Goal: Transaction & Acquisition: Download file/media

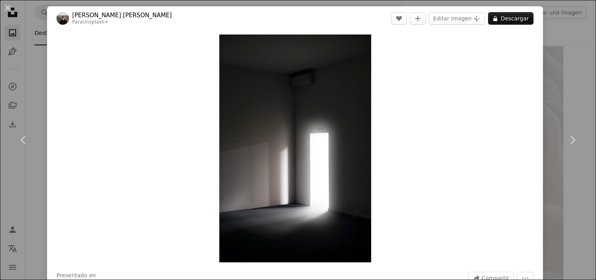
scroll to position [4178, 0]
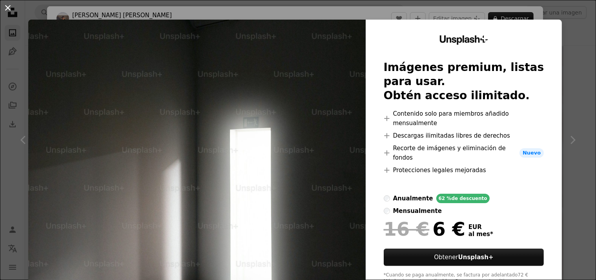
click at [13, 7] on button "An X shape" at bounding box center [7, 7] width 9 height 9
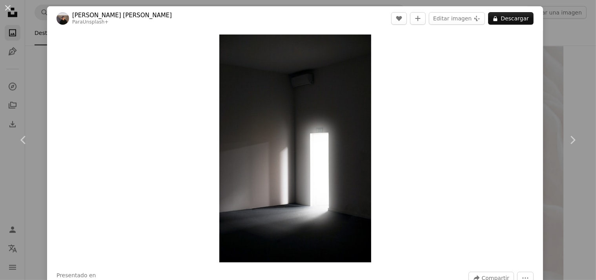
click at [13, 7] on button "An X shape" at bounding box center [7, 7] width 9 height 9
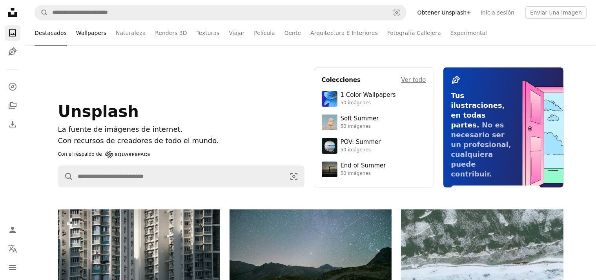
click at [89, 35] on link "Wallpapers" at bounding box center [91, 32] width 30 height 25
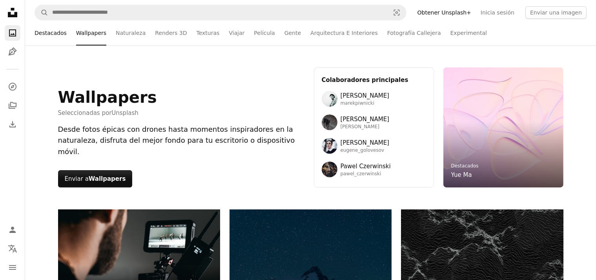
click at [56, 36] on link "Destacados" at bounding box center [51, 32] width 32 height 25
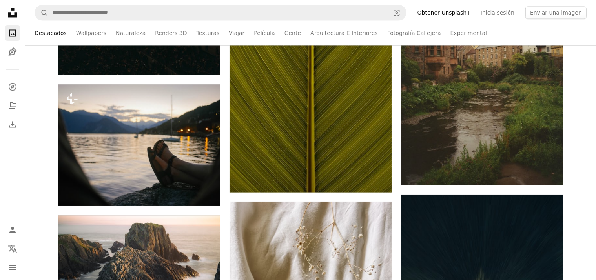
scroll to position [1657, 0]
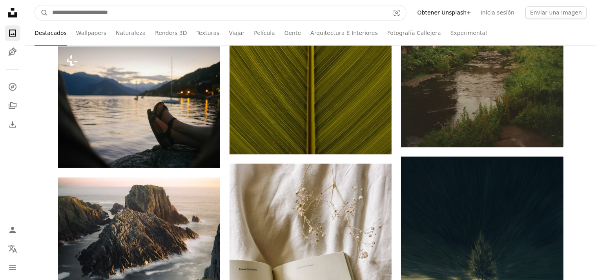
click at [118, 12] on input "Encuentra imágenes en todo el sitio" at bounding box center [217, 12] width 339 height 15
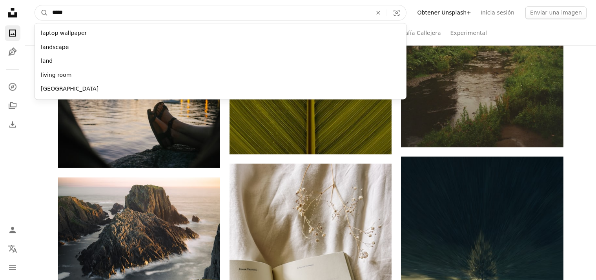
type input "*****"
click at [35, 5] on button "A magnifying glass" at bounding box center [41, 12] width 13 height 15
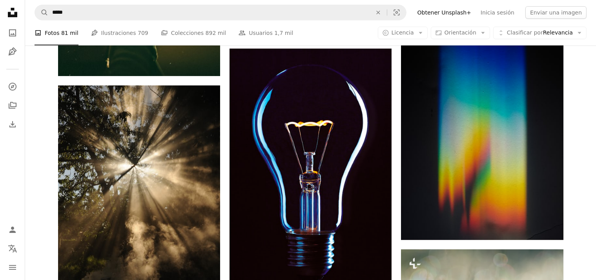
scroll to position [414, 0]
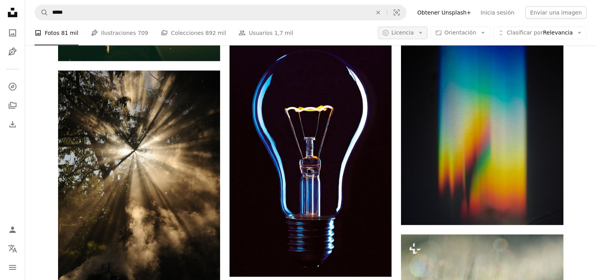
click at [423, 38] on button "A copyright icon © Licencia Arrow down" at bounding box center [403, 33] width 50 height 13
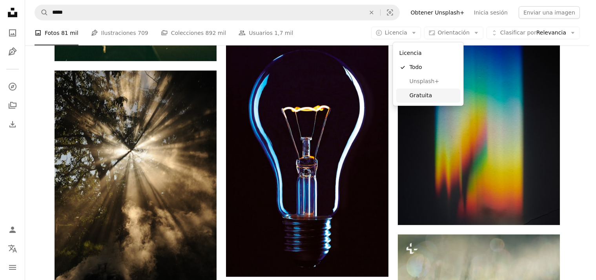
click at [430, 98] on span "Gratuita" at bounding box center [434, 96] width 48 height 8
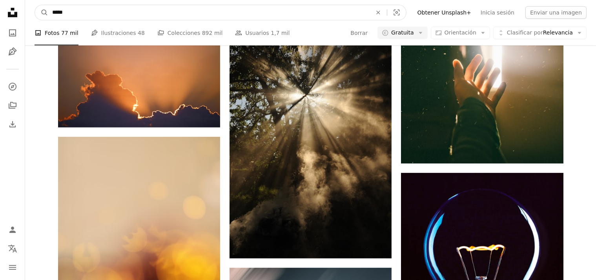
drag, startPoint x: 57, startPoint y: 18, endPoint x: 27, endPoint y: 17, distance: 29.8
click at [48, 17] on input "*****" at bounding box center [208, 12] width 321 height 15
type input "**********"
click button "A magnifying glass" at bounding box center [41, 12] width 13 height 15
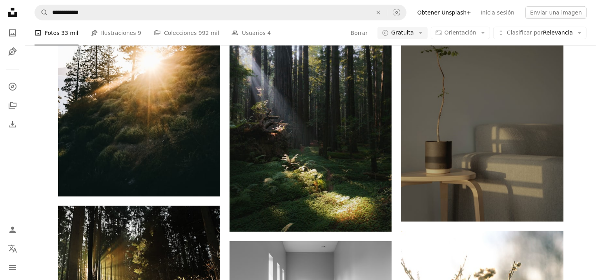
scroll to position [1657, 0]
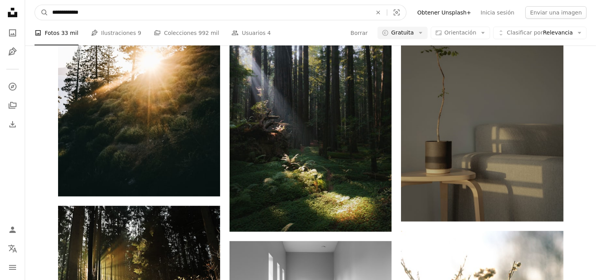
click at [107, 15] on input "**********" at bounding box center [208, 12] width 321 height 15
type input "**********"
click button "A magnifying glass" at bounding box center [41, 12] width 13 height 15
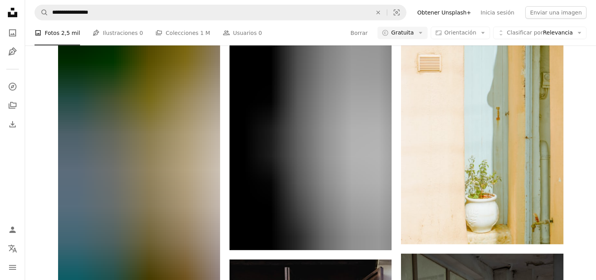
scroll to position [1036, 0]
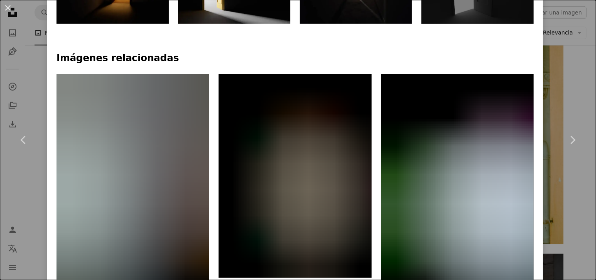
scroll to position [706, 0]
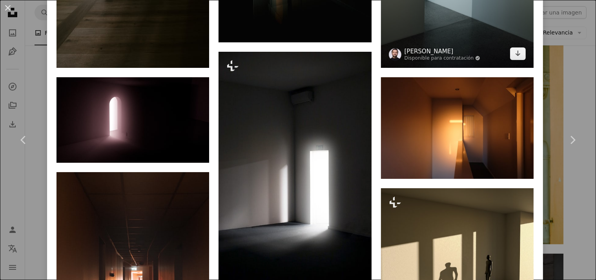
click at [430, 47] on link "[PERSON_NAME]" at bounding box center [442, 51] width 76 height 8
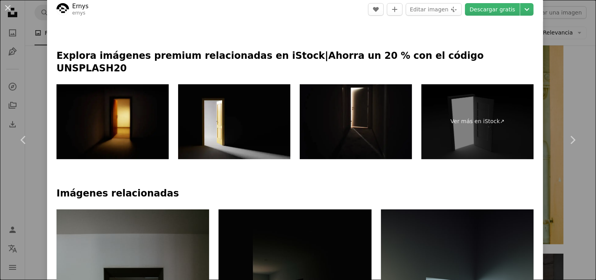
scroll to position [471, 0]
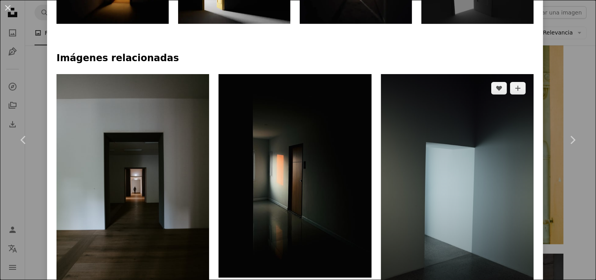
click at [446, 128] on img at bounding box center [457, 188] width 153 height 229
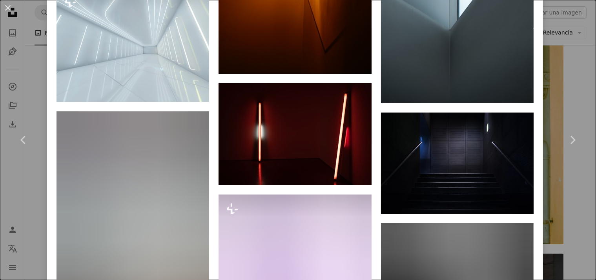
scroll to position [15151, 0]
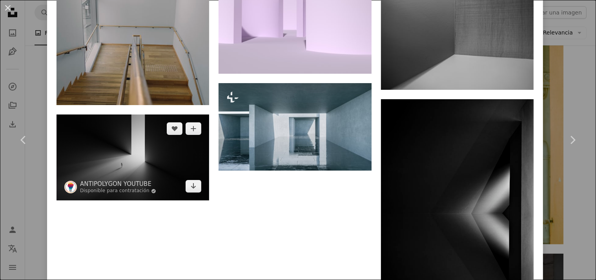
click at [144, 136] on img at bounding box center [132, 158] width 153 height 86
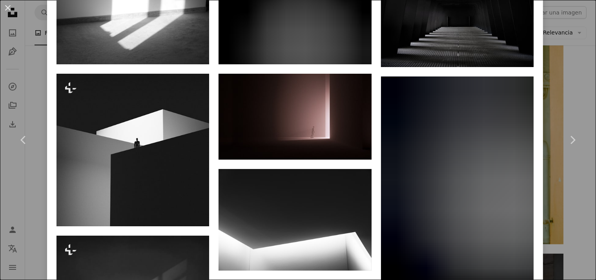
scroll to position [471, 0]
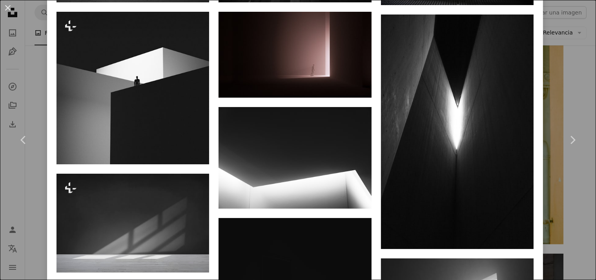
scroll to position [706, 0]
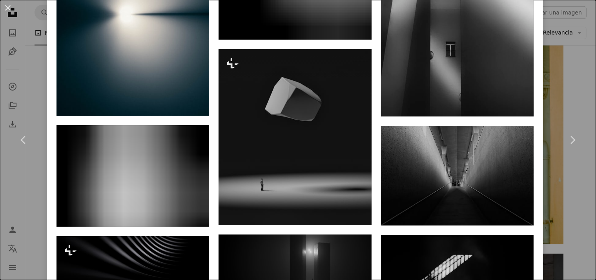
scroll to position [3307, 0]
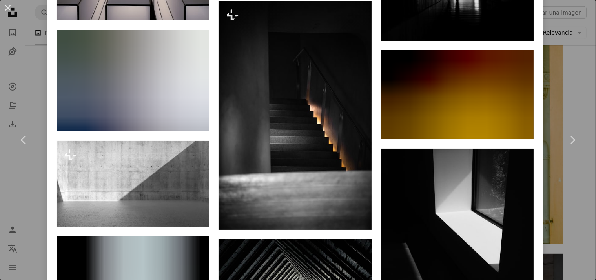
scroll to position [7862, 0]
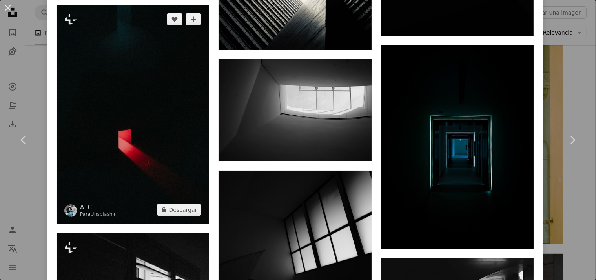
click at [151, 82] on img at bounding box center [132, 114] width 153 height 219
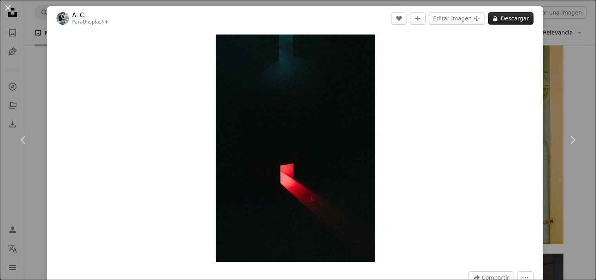
click at [498, 20] on icon "A lock" at bounding box center [495, 19] width 6 height 6
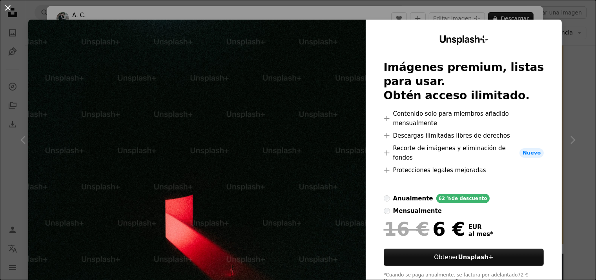
click at [9, 7] on button "An X shape" at bounding box center [7, 7] width 9 height 9
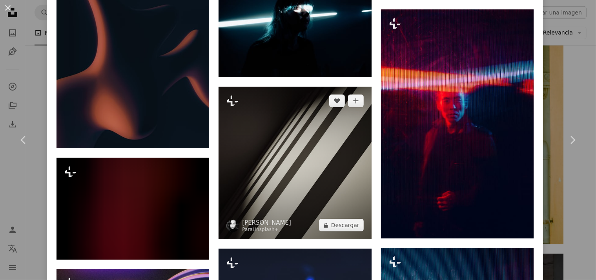
scroll to position [3695, 0]
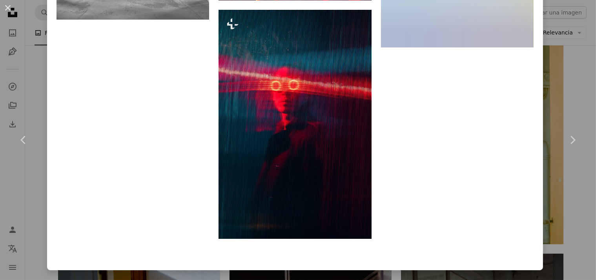
scroll to position [5837, 0]
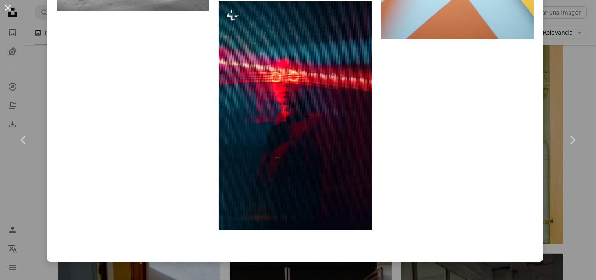
click at [9, 7] on button "An X shape" at bounding box center [7, 7] width 9 height 9
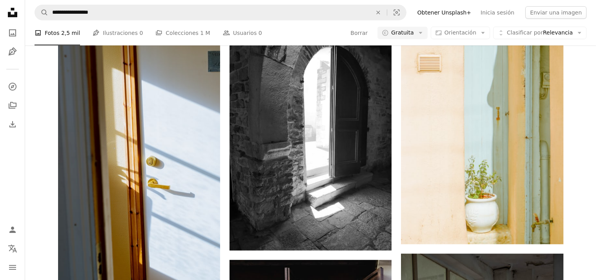
scroll to position [17038, 0]
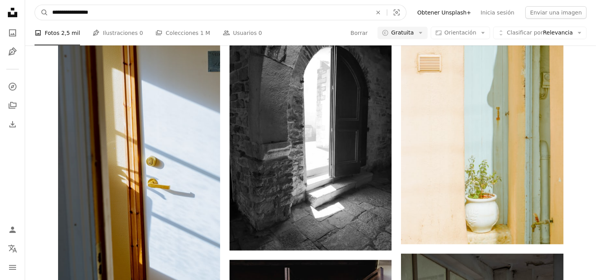
drag, startPoint x: 71, startPoint y: 13, endPoint x: 31, endPoint y: 8, distance: 40.0
click at [48, 8] on input "**********" at bounding box center [208, 12] width 321 height 15
type input "**********"
click button "A magnifying glass" at bounding box center [41, 12] width 13 height 15
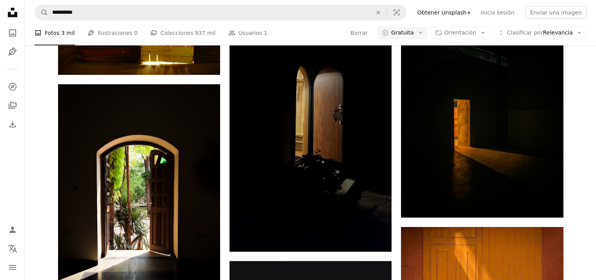
scroll to position [207, 0]
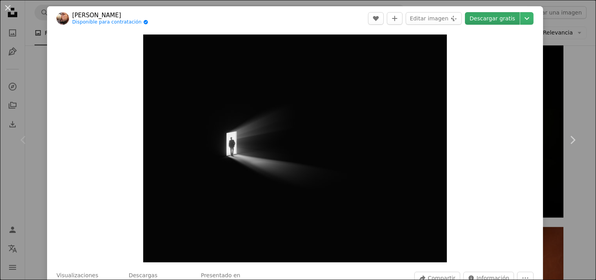
click at [499, 21] on link "Descargar gratis" at bounding box center [492, 18] width 55 height 13
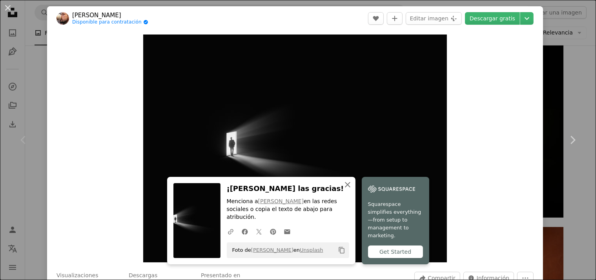
click at [344, 187] on button "An X shape Cerrar" at bounding box center [348, 185] width 16 height 16
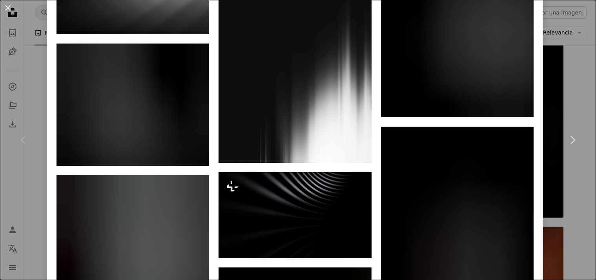
scroll to position [942, 0]
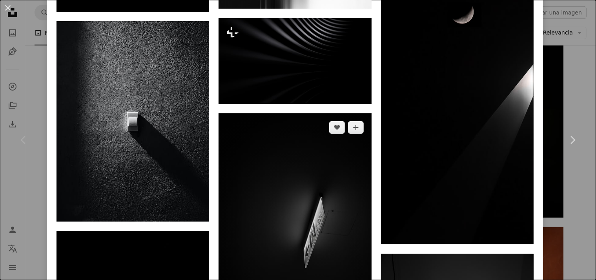
click at [293, 167] on img at bounding box center [295, 227] width 153 height 229
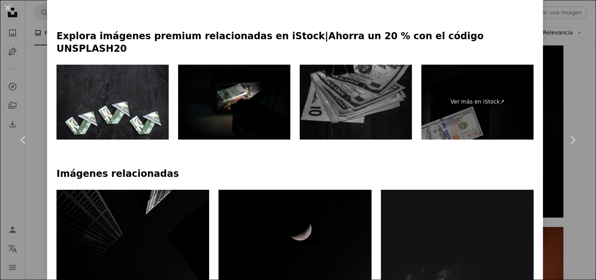
scroll to position [471, 0]
